Goal: Communication & Community: Answer question/provide support

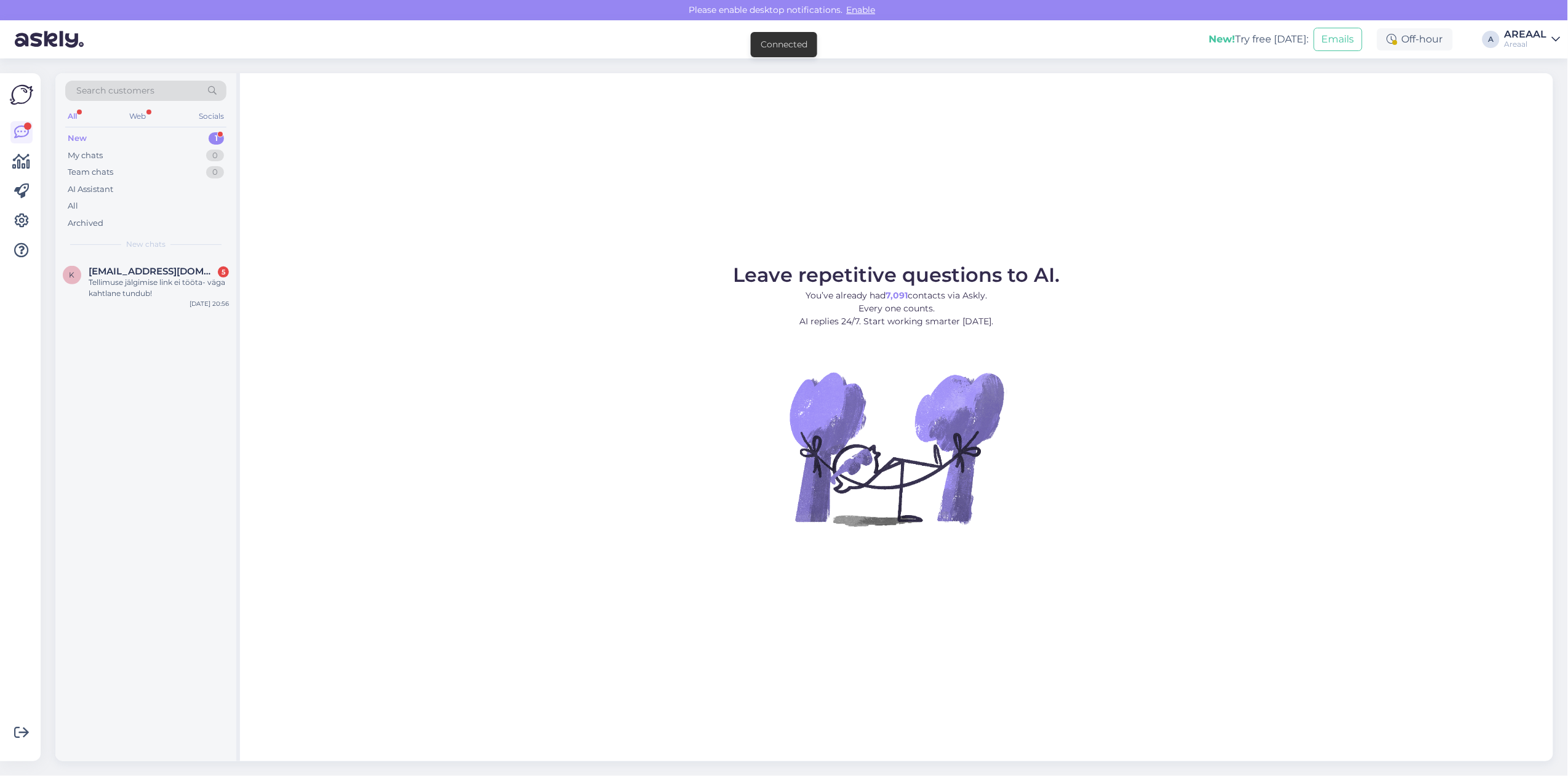
click at [360, 251] on div "Leave repetitive questions to AI. You’ve already had 7,091 contacts via Askly. …" at bounding box center [897, 416] width 1313 height 687
click at [156, 272] on span "[EMAIL_ADDRESS][DOMAIN_NAME]" at bounding box center [152, 271] width 128 height 11
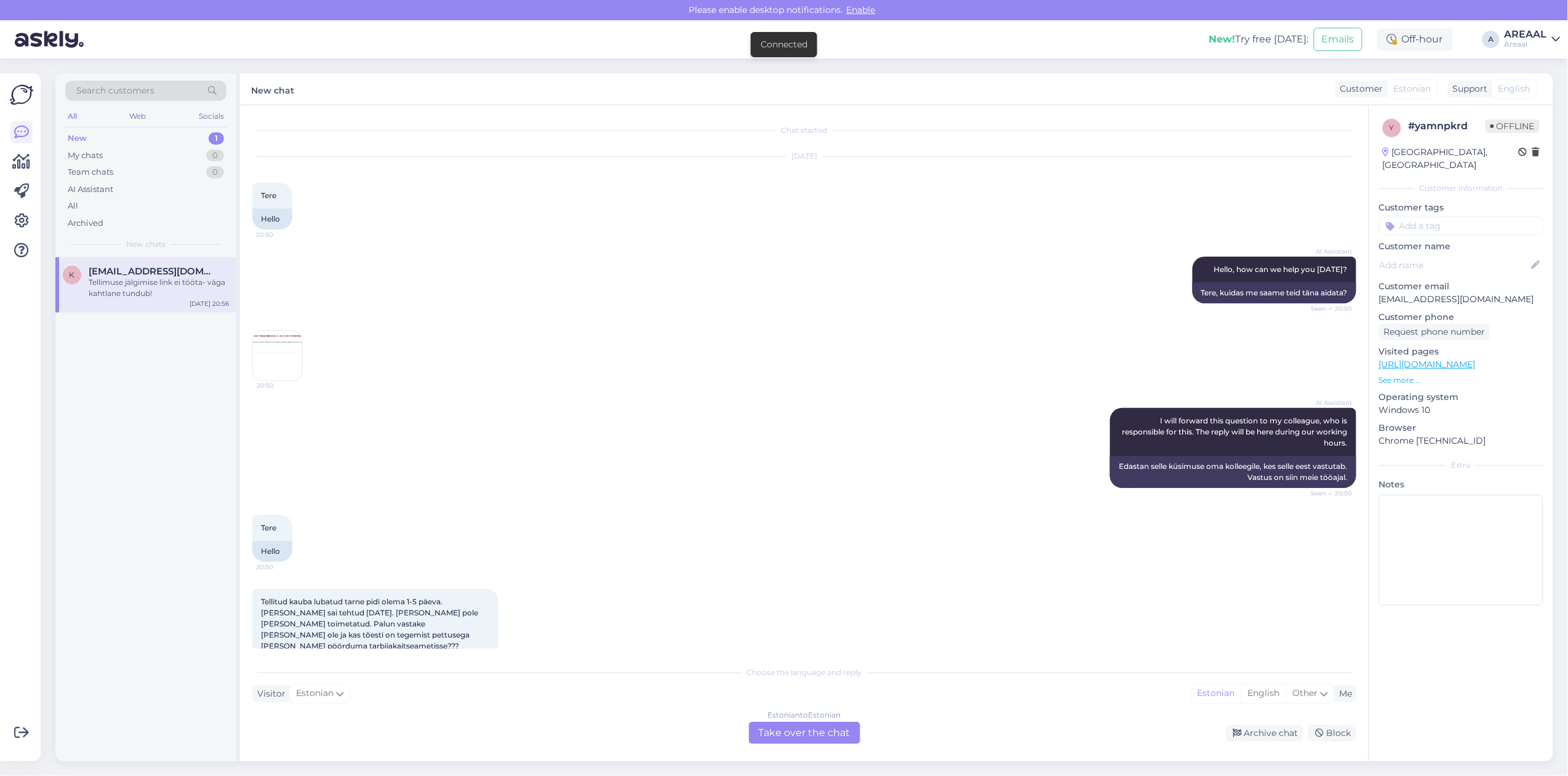
scroll to position [309, 0]
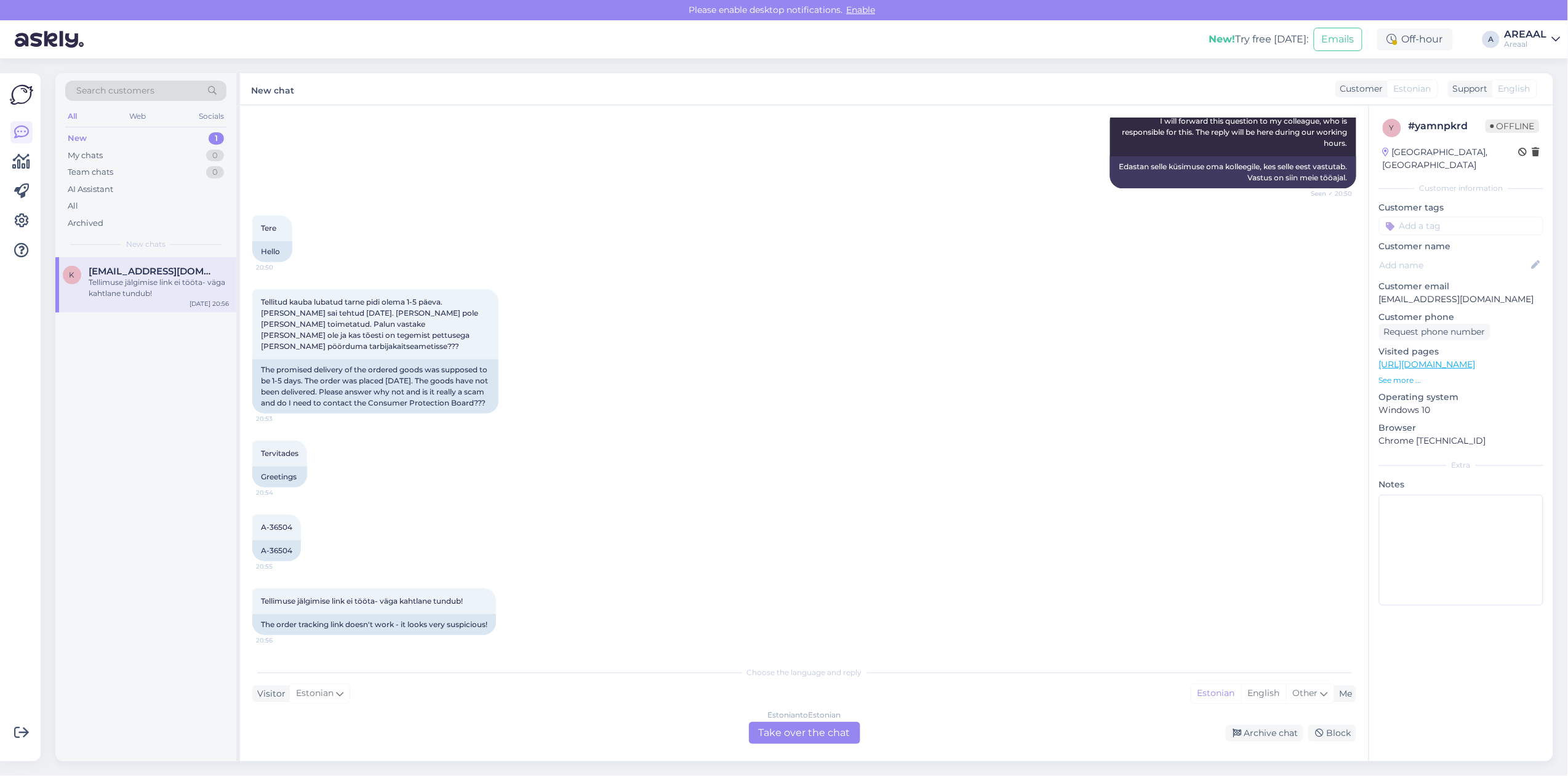
click at [693, 407] on div "Tellitud kauba lubatud tarne pidi olema 1-5 päeva. [PERSON_NAME] sai tehtud [DA…" at bounding box center [804, 351] width 1104 height 151
click at [1128, 442] on div "Tervitades 20:54 Greetings" at bounding box center [804, 464] width 1104 height 74
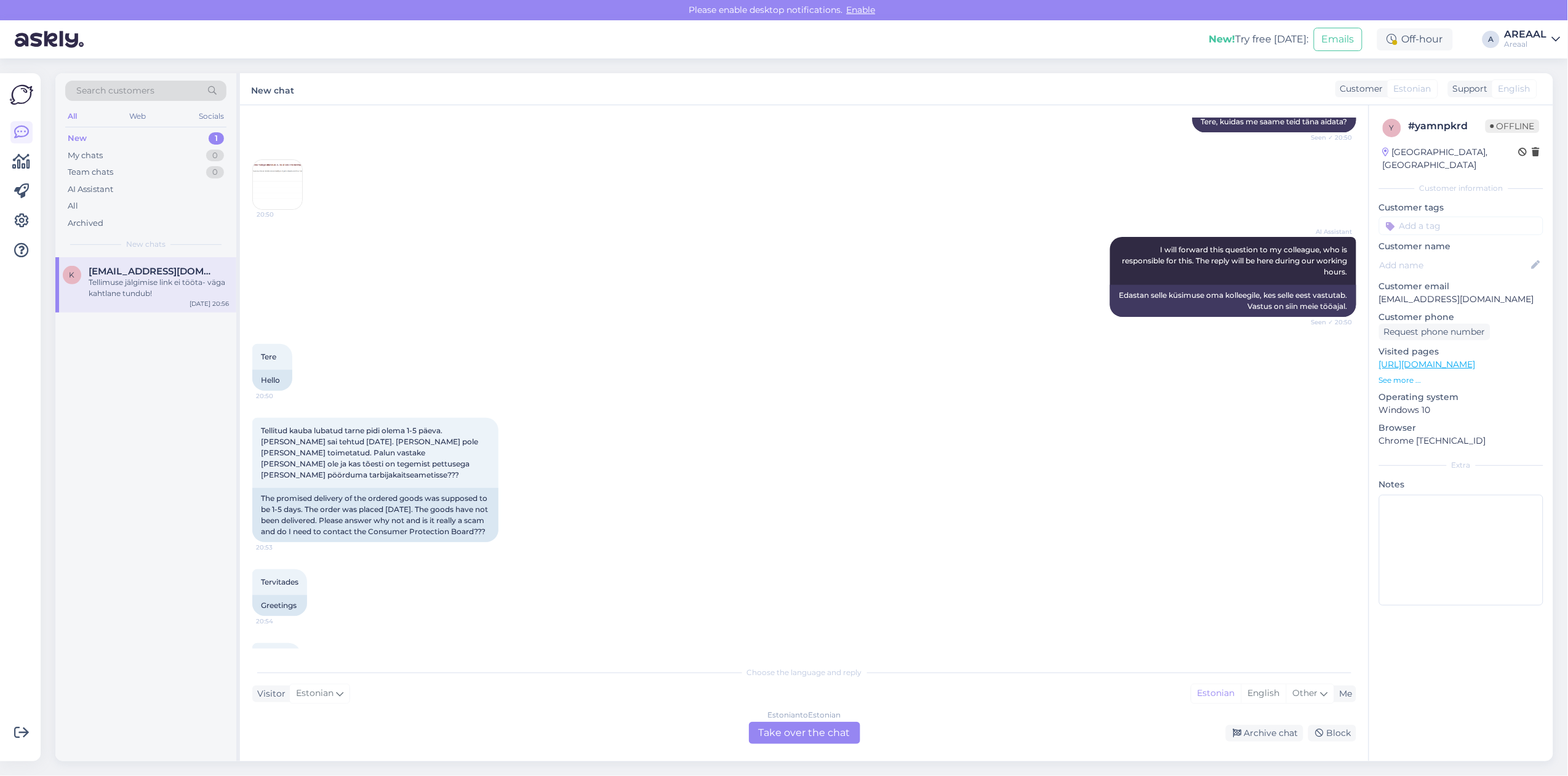
scroll to position [0, 0]
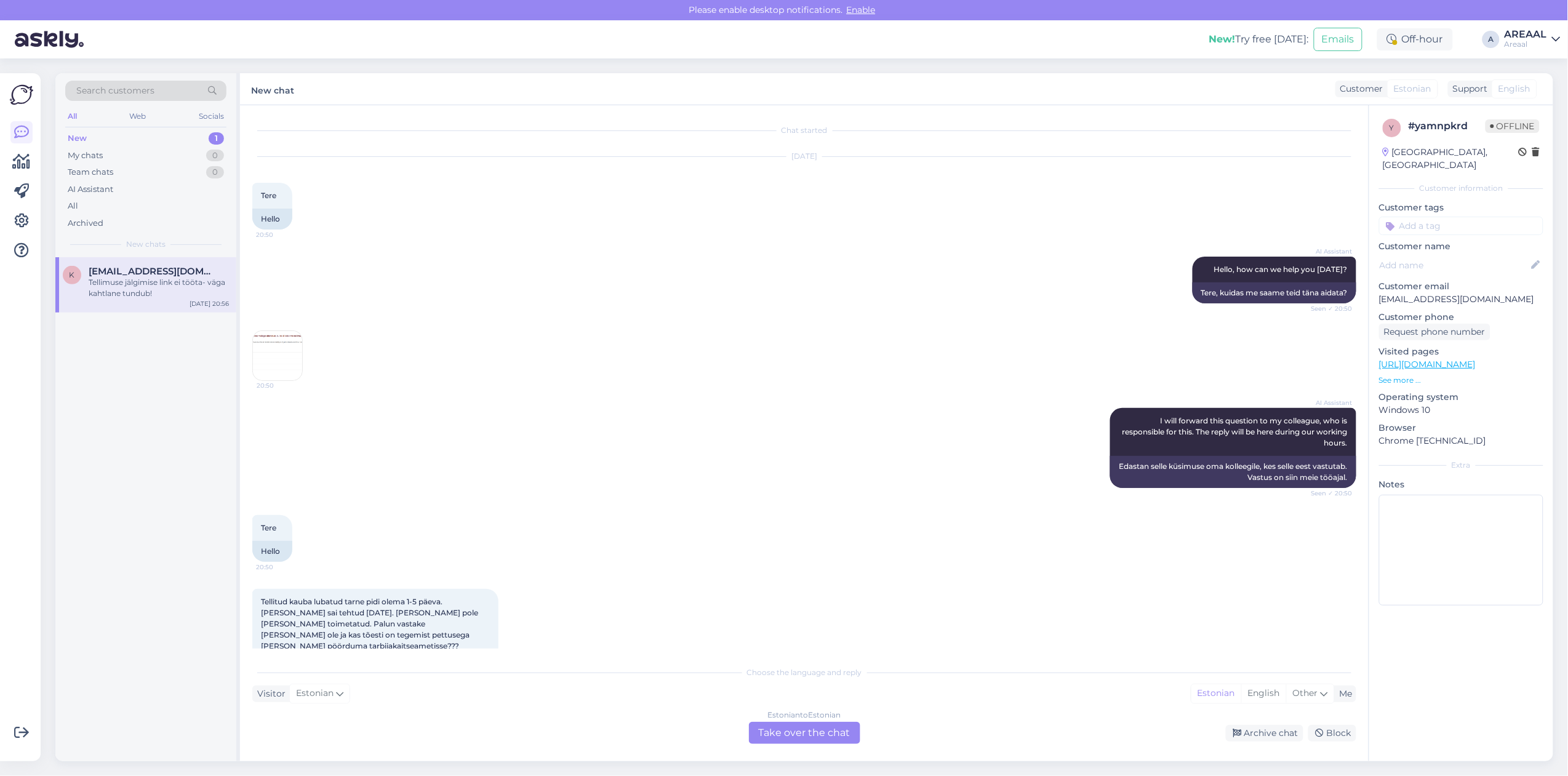
click at [648, 292] on div "AI Assistant Hello, how can we help you [DATE]? Seen ✓ 20:50 Tere, kuidas me sa…" at bounding box center [804, 280] width 1104 height 74
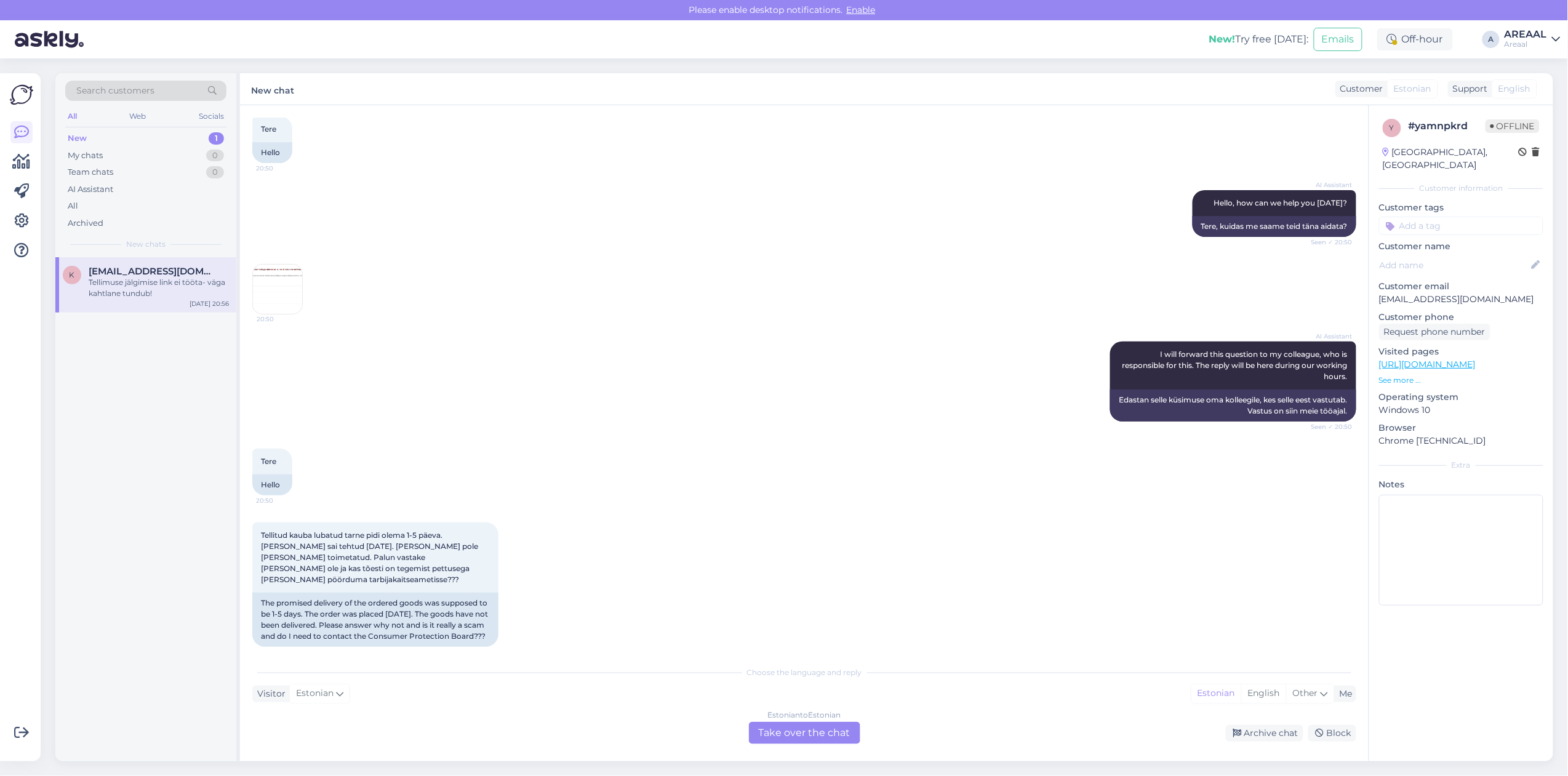
scroll to position [309, 0]
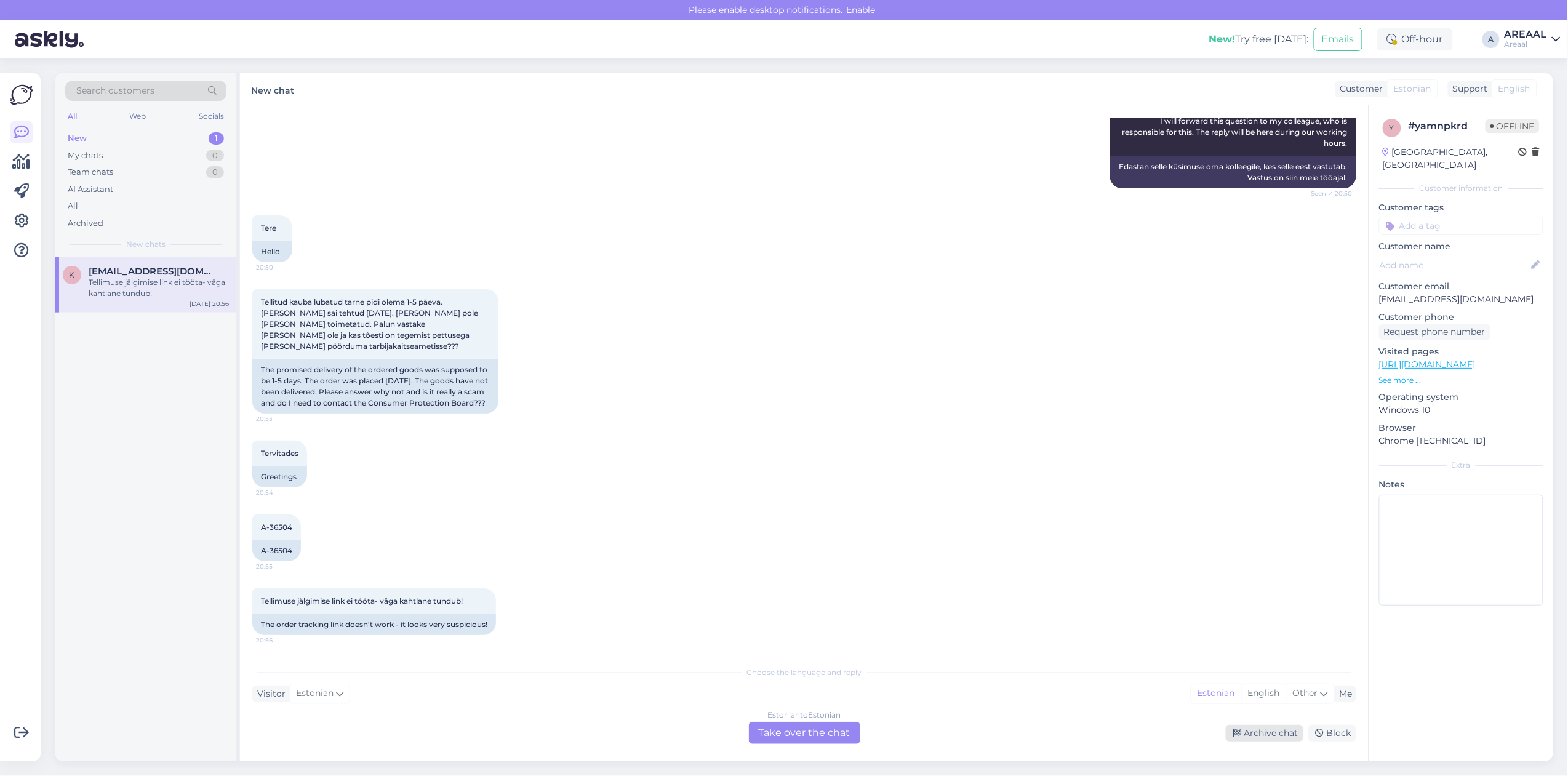
click at [1274, 727] on div "Archive chat" at bounding box center [1264, 733] width 77 height 17
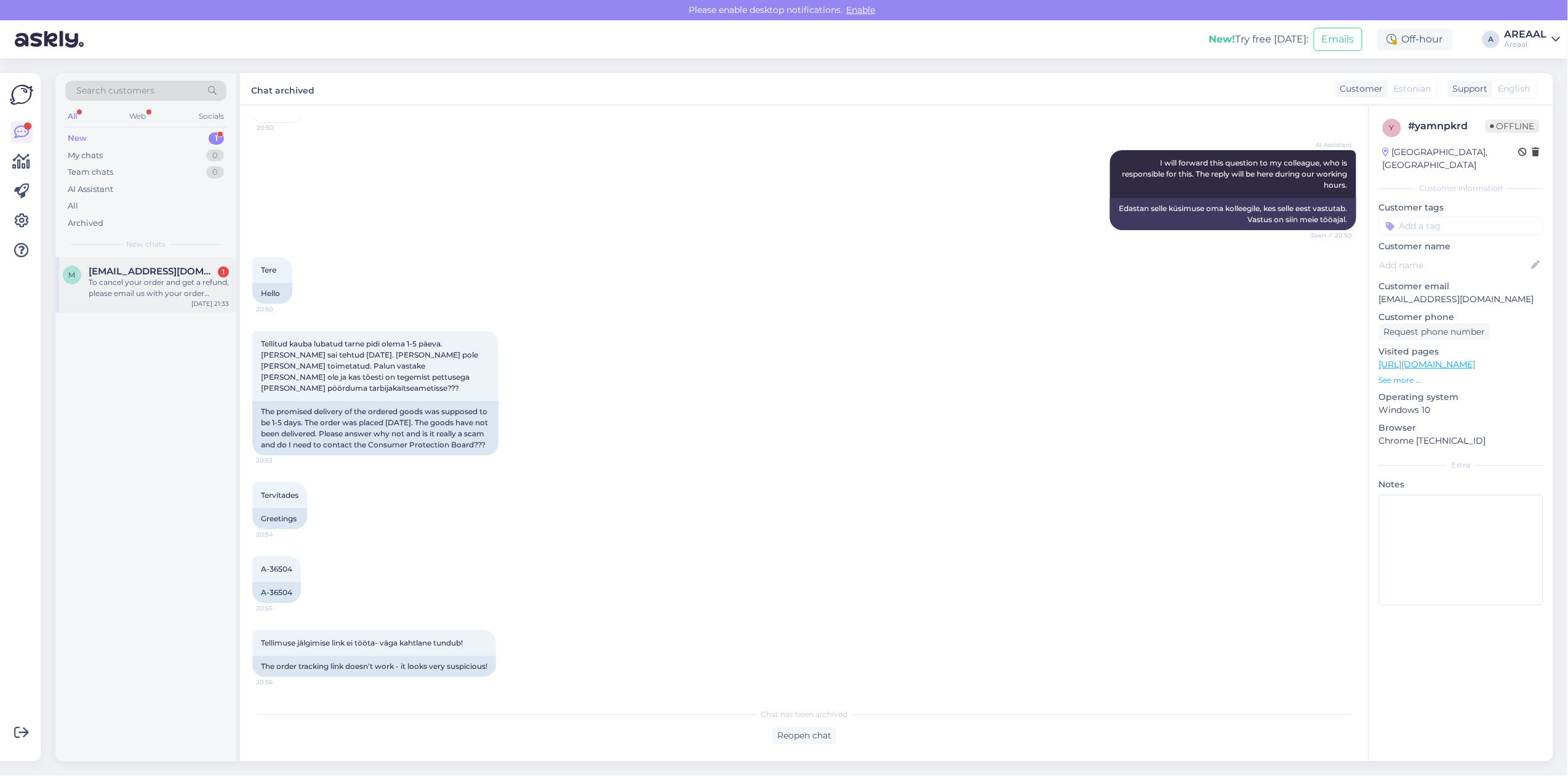
click at [167, 285] on div "To cancel your order and get a refund, please email us with your order number. …" at bounding box center [158, 288] width 140 height 22
